Goal: Check status: Check status

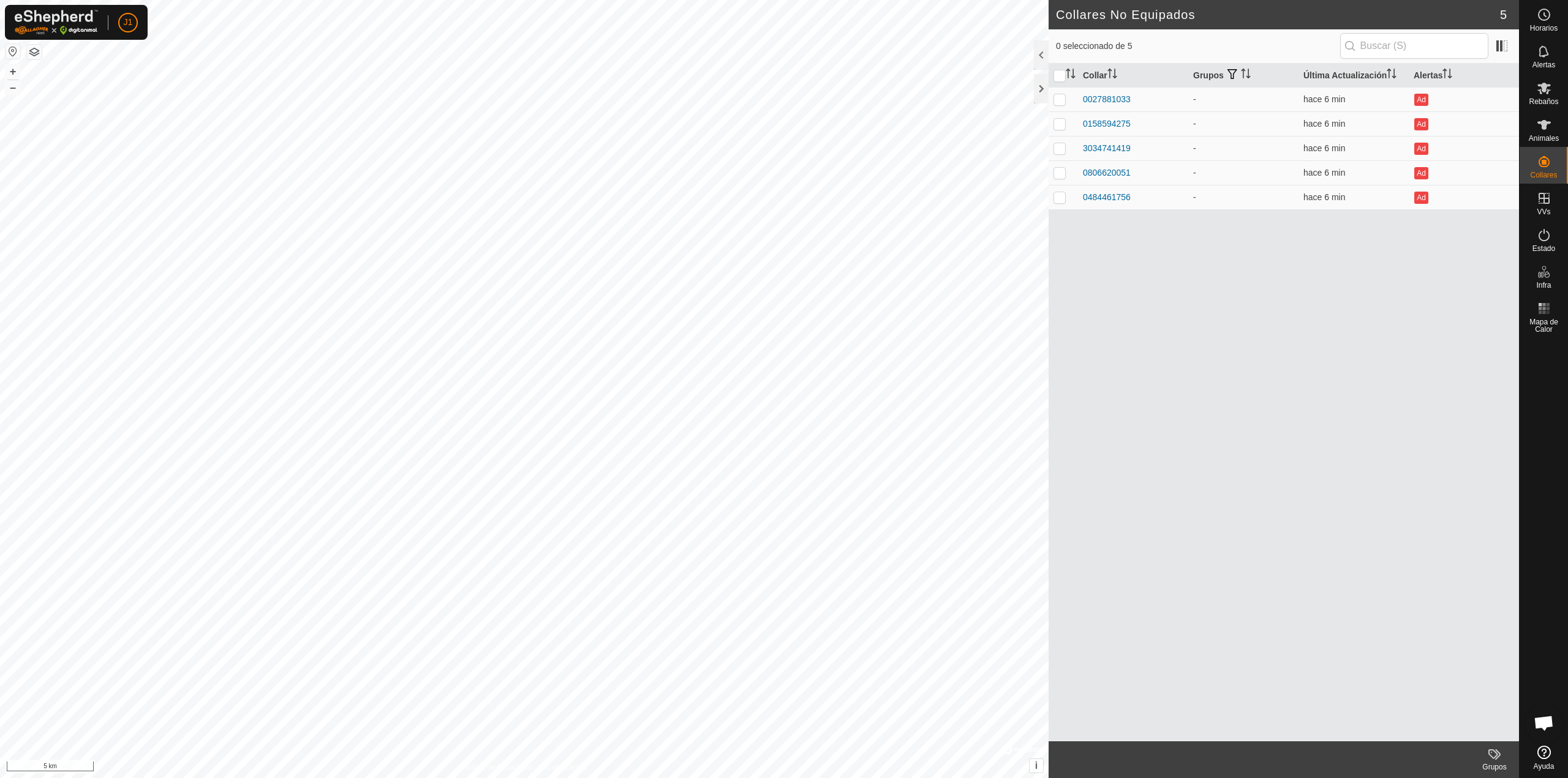
click at [11, 52] on button "button" at bounding box center [12, 51] width 14 height 14
click at [1539, 98] on span "Rebaños" at bounding box center [1543, 102] width 30 height 8
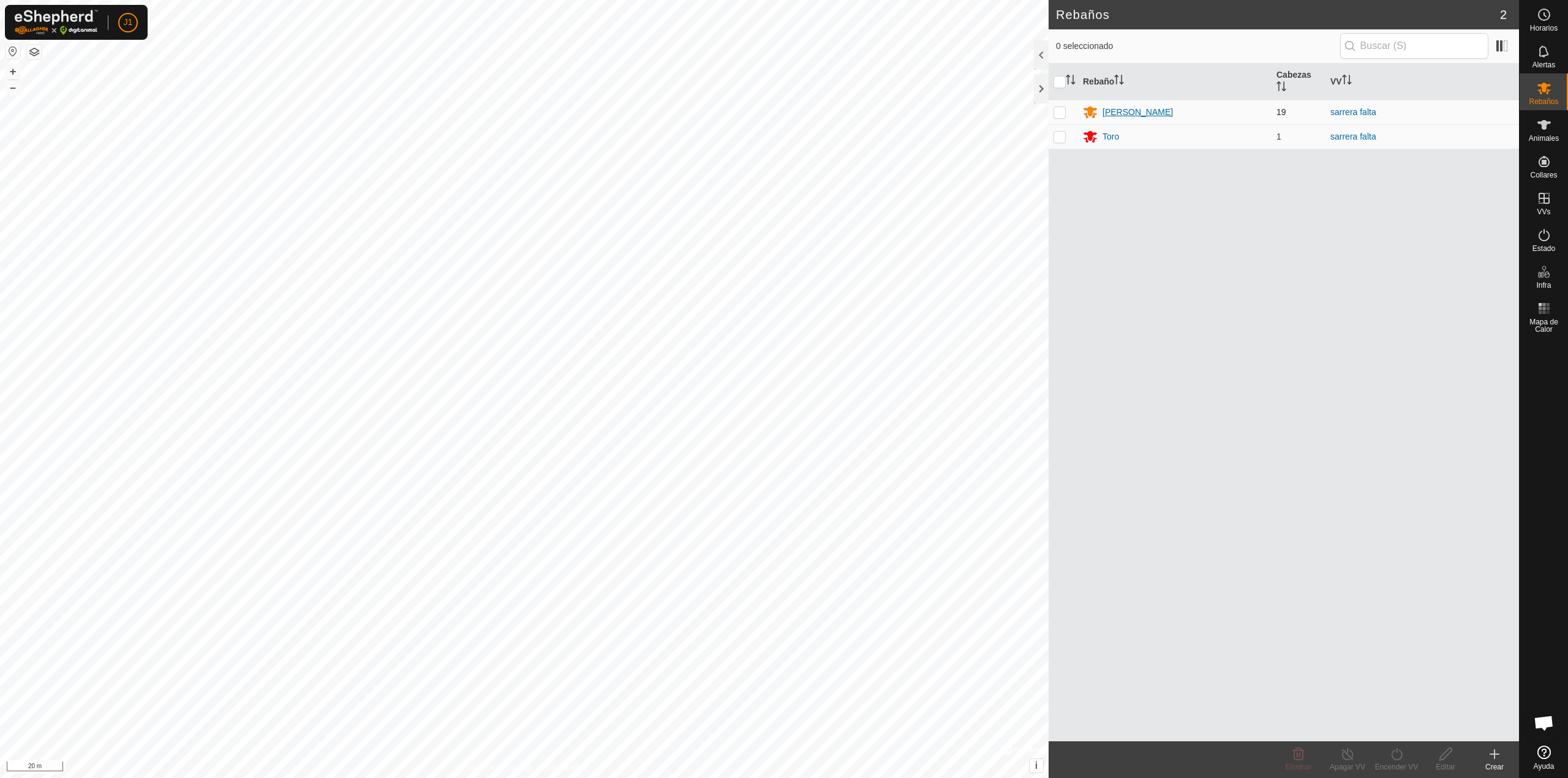
click at [1104, 112] on div "[PERSON_NAME]" at bounding box center [1137, 111] width 70 height 12
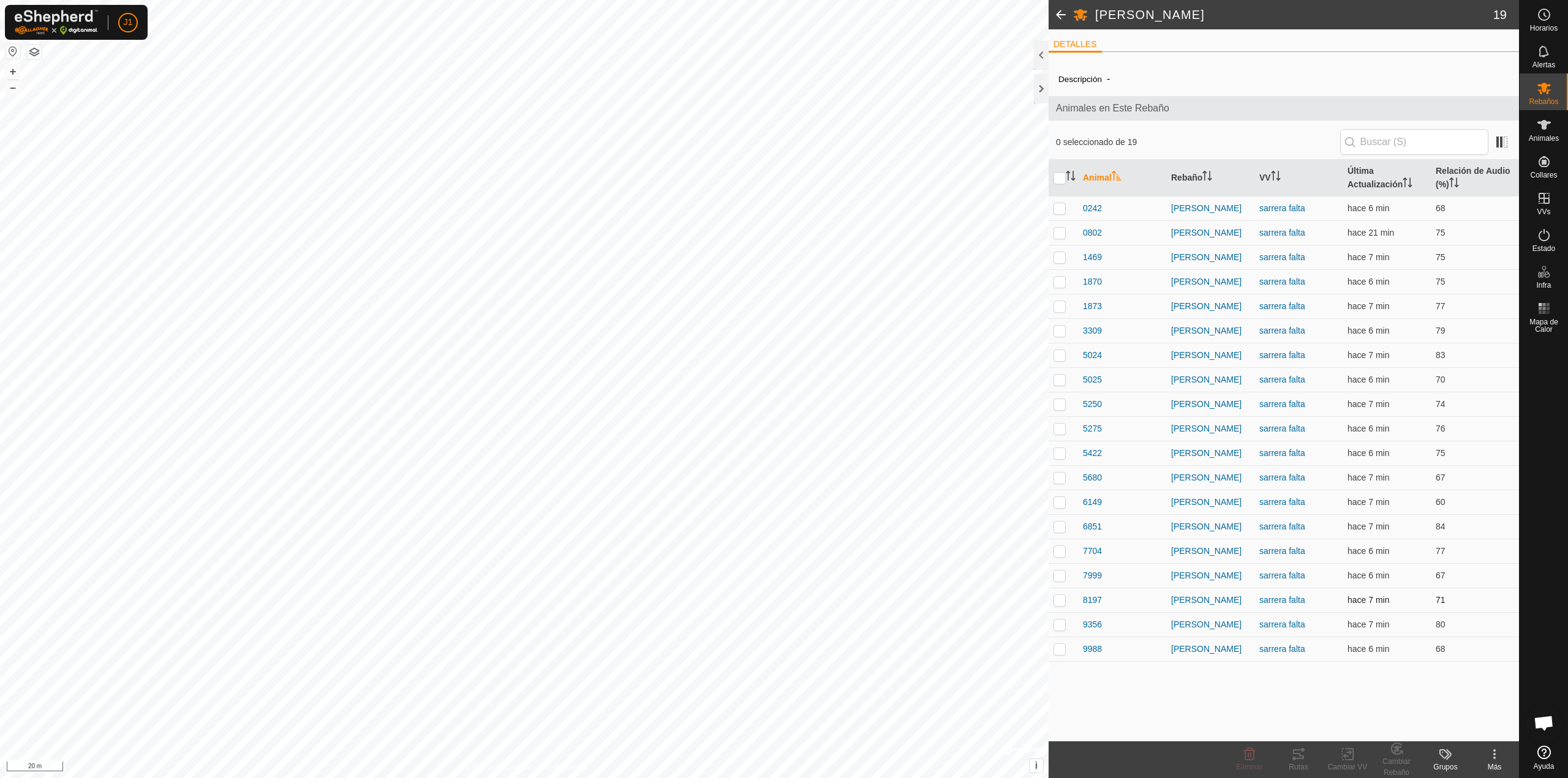
click at [1060, 596] on p-checkbox at bounding box center [1059, 600] width 12 height 10
checkbox input "true"
click at [1058, 429] on p-checkbox at bounding box center [1059, 428] width 12 height 10
checkbox input "true"
click at [1059, 504] on p-checkbox at bounding box center [1059, 502] width 12 height 10
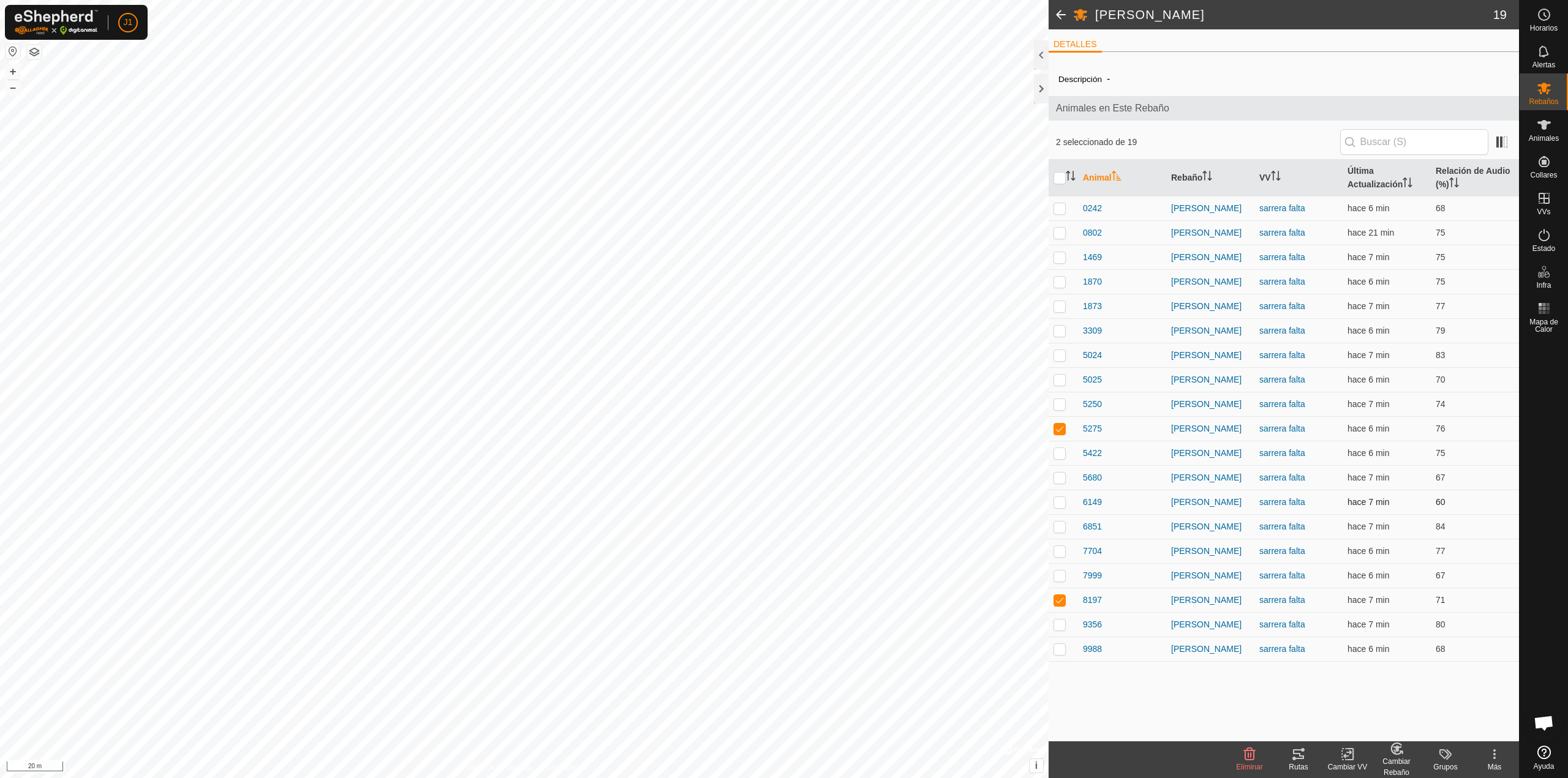
checkbox input "true"
click at [1059, 382] on p-checkbox at bounding box center [1059, 379] width 12 height 10
checkbox input "true"
click at [1057, 311] on td at bounding box center [1063, 305] width 30 height 24
checkbox input "true"
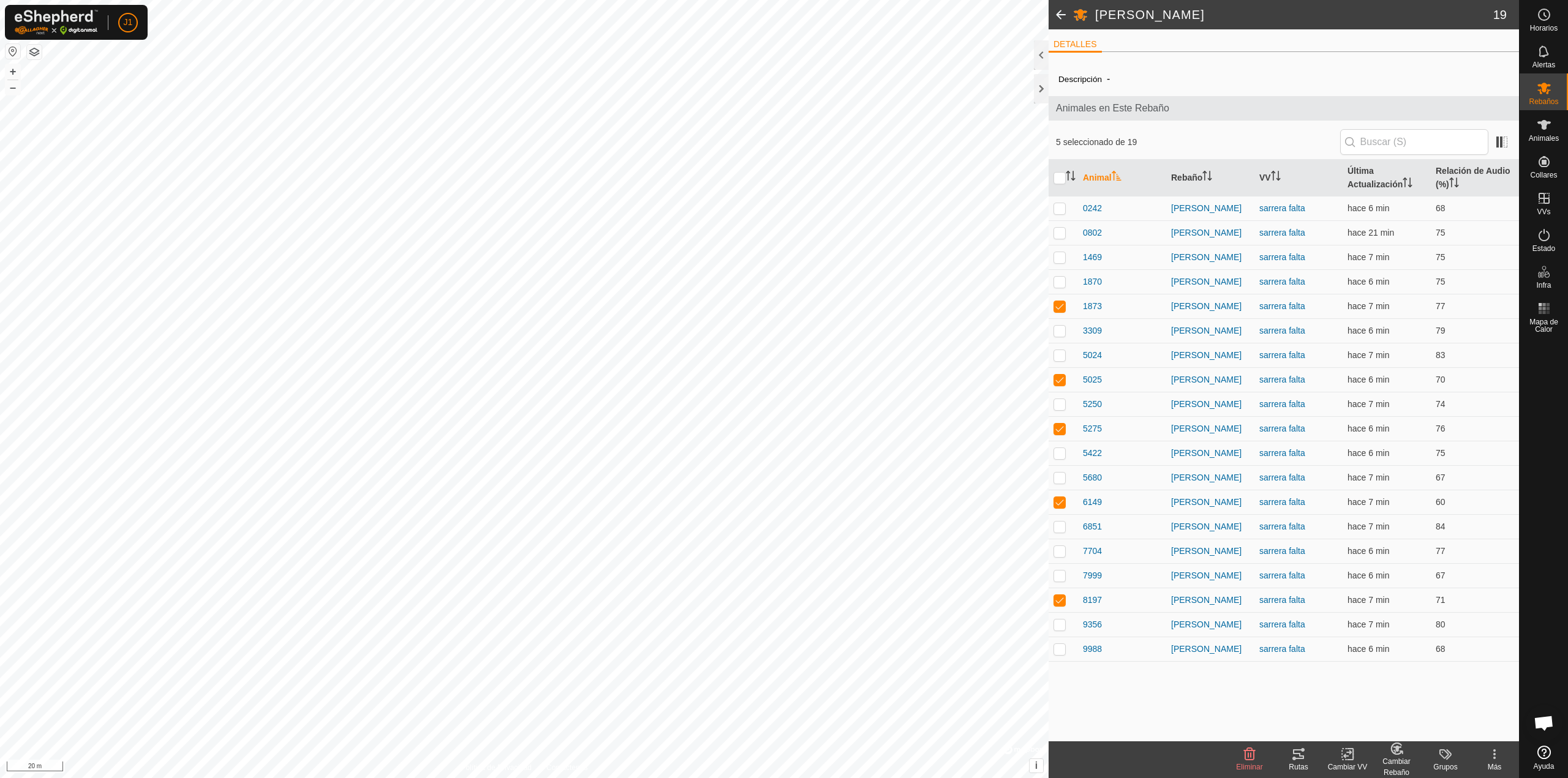
click at [1292, 760] on icon at bounding box center [1298, 754] width 14 height 14
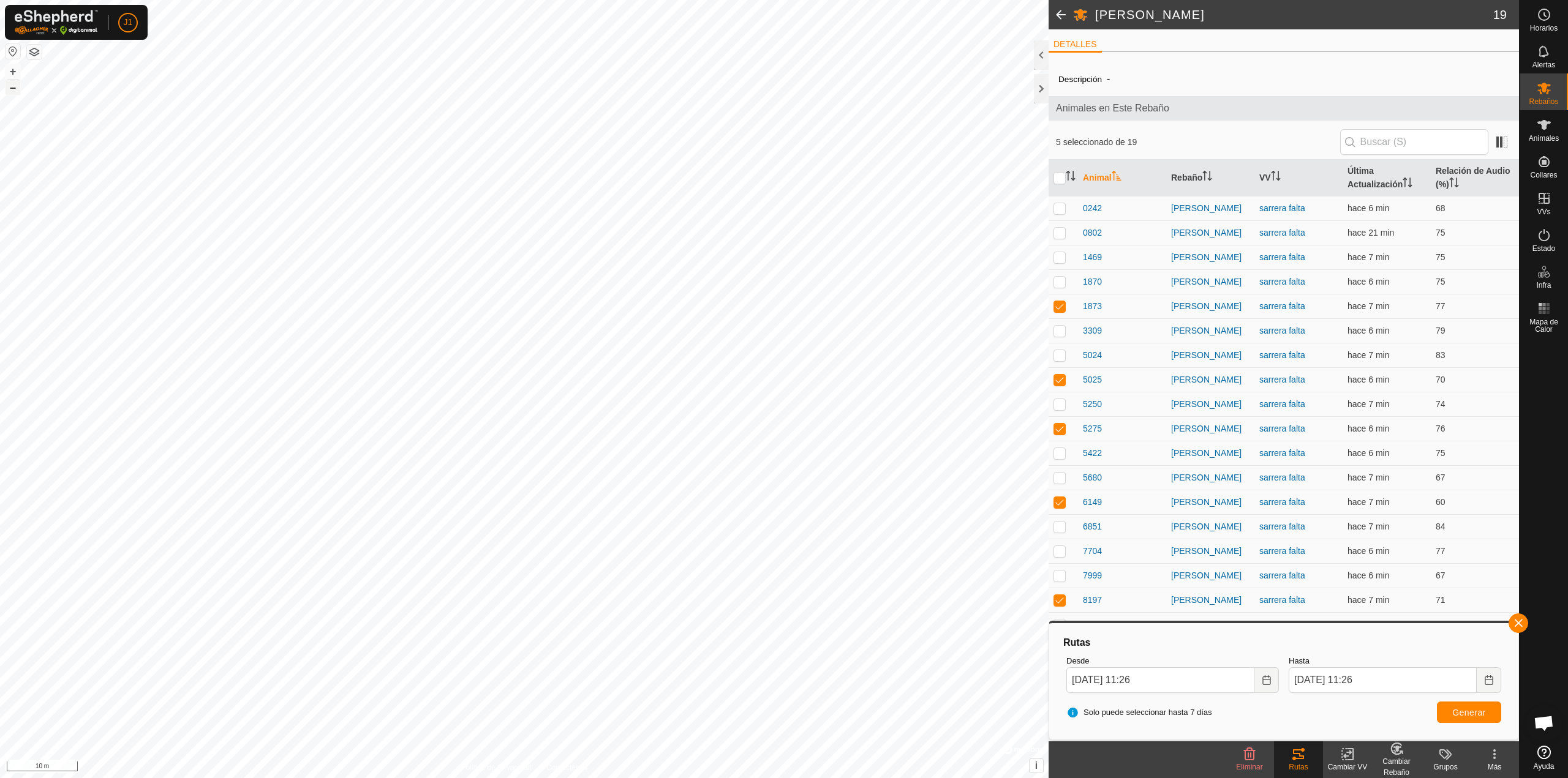
click at [15, 88] on button "–" at bounding box center [12, 86] width 14 height 14
